Goal: Information Seeking & Learning: Learn about a topic

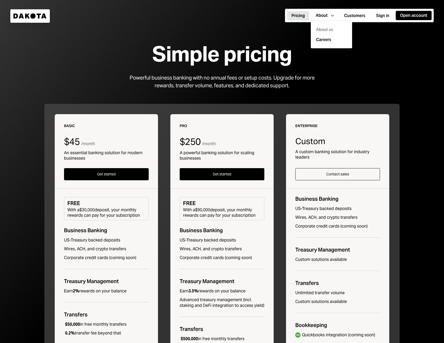
click at [325, 30] on div "About us" at bounding box center [331, 30] width 35 height 10
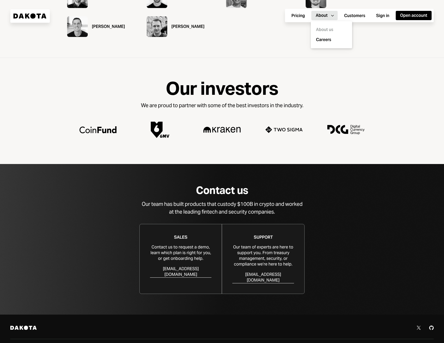
scroll to position [358, 0]
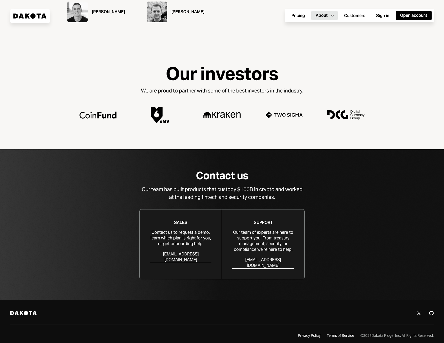
click at [305, 335] on div "Dakota Twitter Github Privacy Policy Terms of Service © 2025 Dakota Ridge, Inc.…" at bounding box center [222, 324] width 444 height 49
click at [345, 333] on div "Terms of Service" at bounding box center [340, 335] width 27 height 5
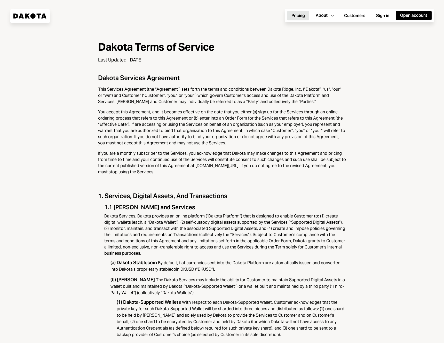
click at [296, 15] on button "Pricing" at bounding box center [298, 15] width 22 height 9
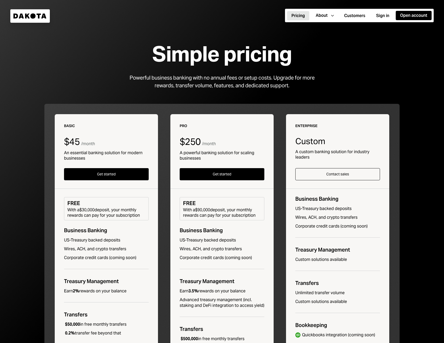
click at [25, 15] on icon "Dakota" at bounding box center [29, 15] width 33 height 5
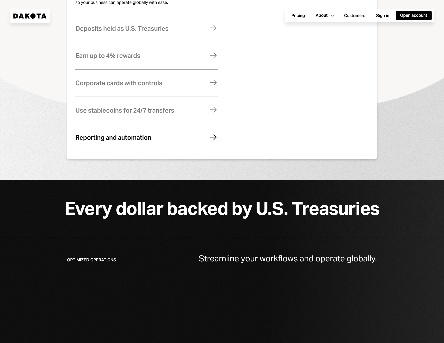
scroll to position [371, 0]
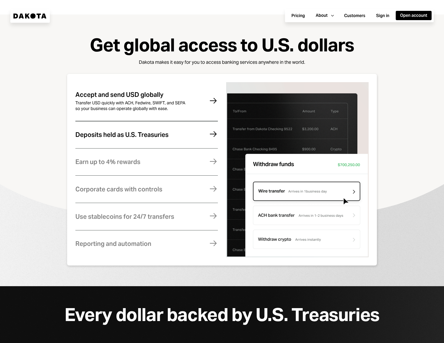
click at [103, 137] on div "Deposits held as U.S. Treasuries" at bounding box center [121, 134] width 93 height 7
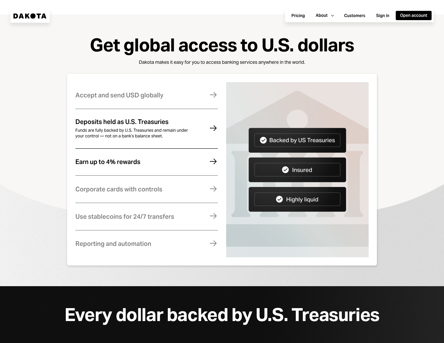
click at [100, 161] on div "Earn up to 4% rewards" at bounding box center [107, 162] width 65 height 7
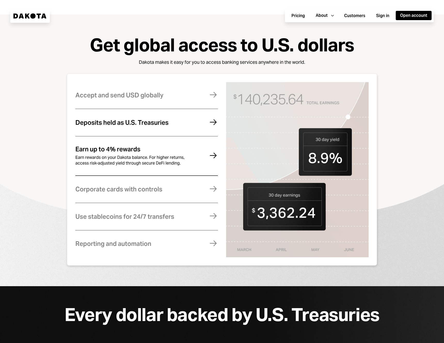
click at [102, 133] on div "Deposits held as U.S. Treasuries Funds are fully backed by U.S. Treasuries and …" at bounding box center [146, 122] width 143 height 25
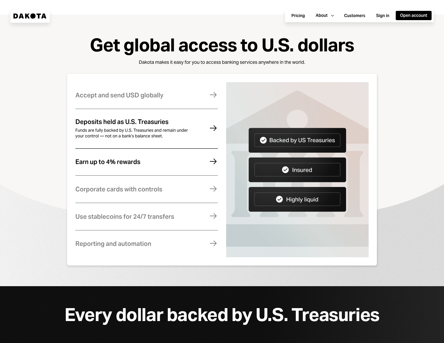
click at [166, 171] on div "Earn up to 4% rewards Earn rewards on your Dakota balance. For higher returns, …" at bounding box center [146, 161] width 143 height 25
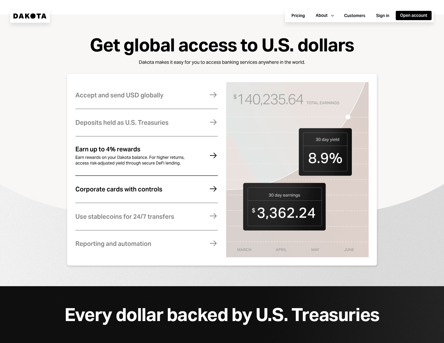
click at [135, 197] on div "Corporate cards with controls Manage expenses effortlessly with virtual and phy…" at bounding box center [146, 189] width 143 height 25
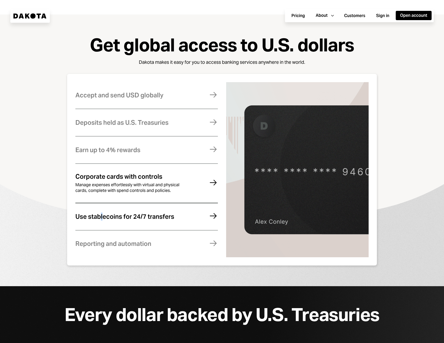
click at [102, 218] on div "Use stablecoins for 24/7 transfers" at bounding box center [124, 216] width 99 height 7
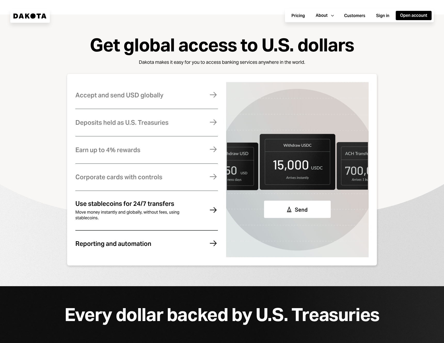
click at [94, 257] on div "Reporting and automation Stay compliant, eliminate errors, and reconcile your a…" at bounding box center [146, 243] width 143 height 25
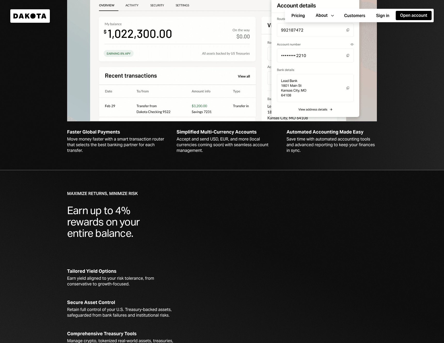
scroll to position [343, 0]
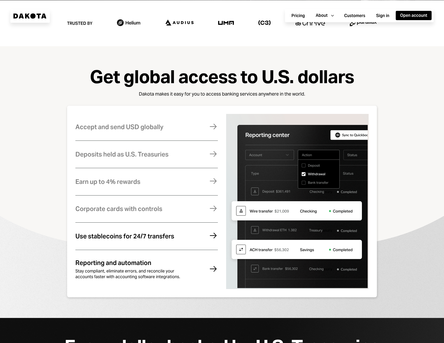
click at [118, 236] on div "Use stablecoins for 24/7 transfers" at bounding box center [124, 236] width 99 height 7
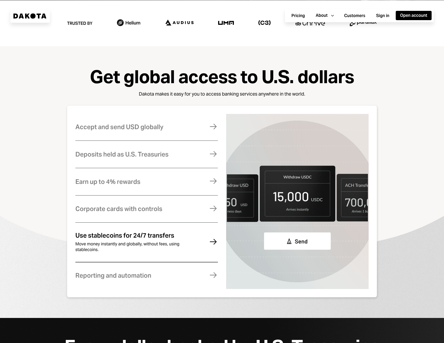
click at [109, 260] on div "Use stablecoins for 24/7 transfers Move money instantly and globally, without f…" at bounding box center [146, 242] width 143 height 39
click at [96, 276] on div "Reporting and automation" at bounding box center [113, 275] width 76 height 7
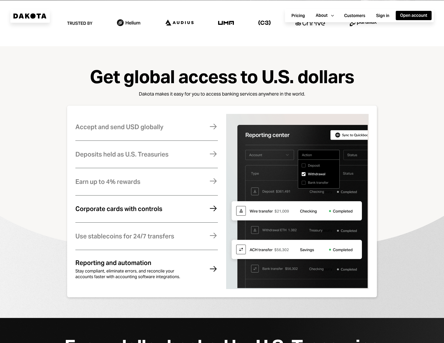
scroll to position [92, 0]
